Goal: Information Seeking & Learning: Learn about a topic

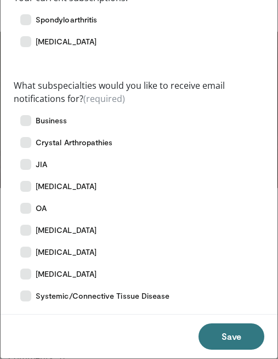
scroll to position [98, 0]
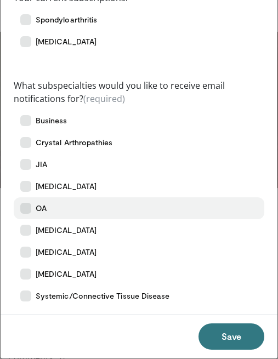
click at [18, 198] on label "OA" at bounding box center [139, 208] width 250 height 22
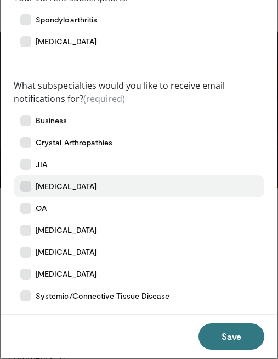
click at [29, 192] on label "[MEDICAL_DATA]" at bounding box center [139, 186] width 250 height 22
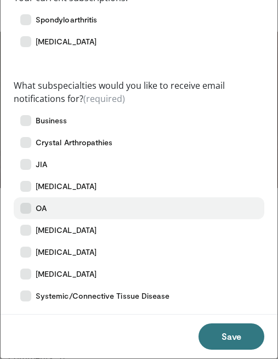
click at [29, 209] on icon at bounding box center [25, 208] width 11 height 11
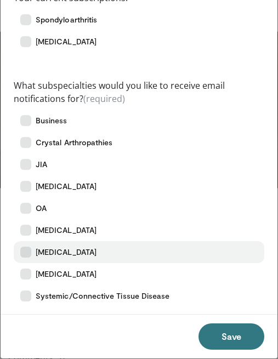
click at [27, 254] on icon at bounding box center [25, 252] width 11 height 11
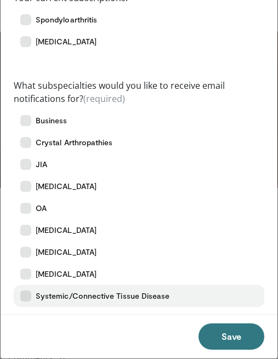
click at [27, 299] on icon at bounding box center [25, 295] width 11 height 11
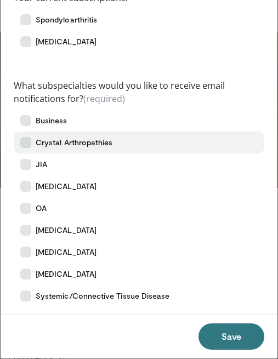
click at [25, 145] on icon at bounding box center [25, 142] width 11 height 11
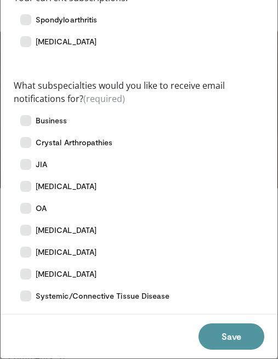
click at [228, 339] on button "Save" at bounding box center [231, 336] width 66 height 26
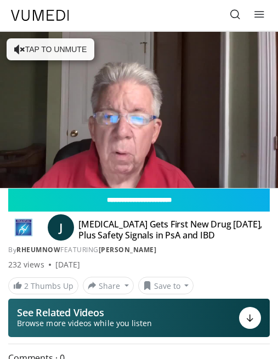
click at [139, 196] on html "Specialties Adult & Family Medicine Allergy, Asthma, Immunology Anesthesiology …" at bounding box center [139, 179] width 278 height 359
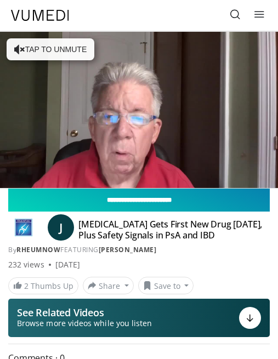
click at [139, 196] on input "**********" at bounding box center [138, 199] width 261 height 23
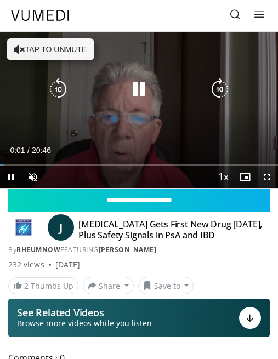
click at [22, 50] on icon "Video Player" at bounding box center [19, 49] width 11 height 11
